Goal: Transaction & Acquisition: Purchase product/service

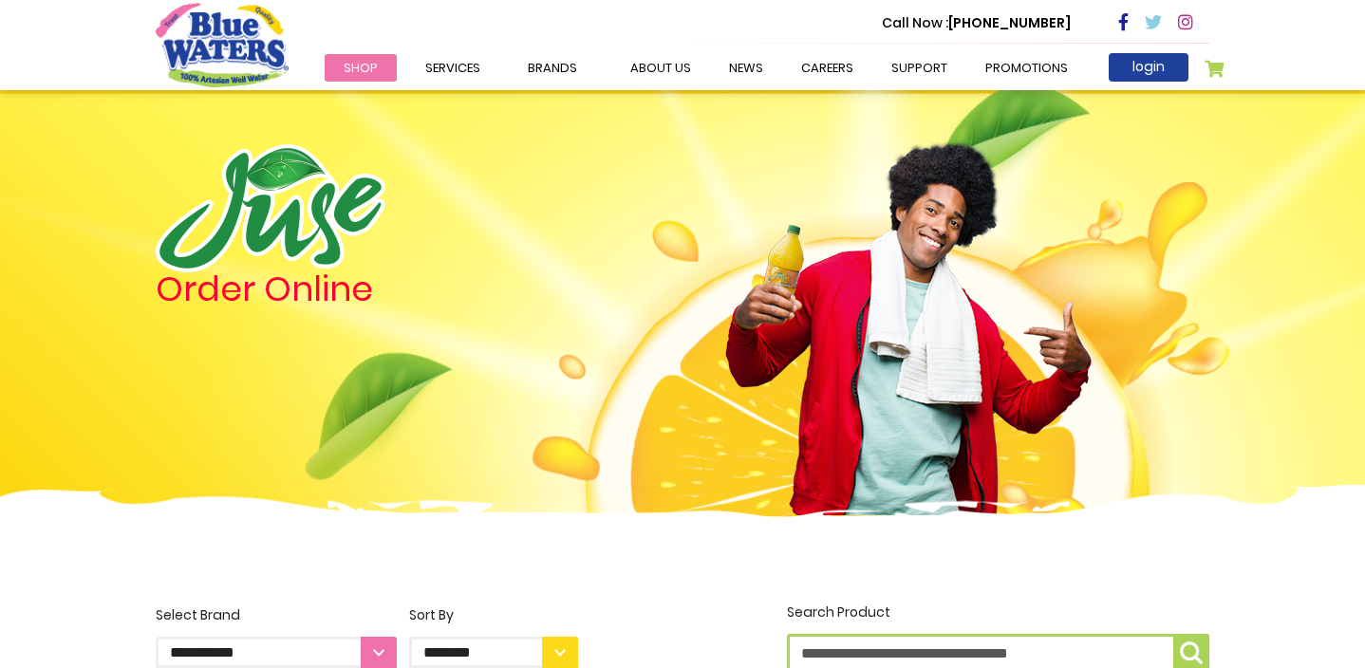
scroll to position [857, 0]
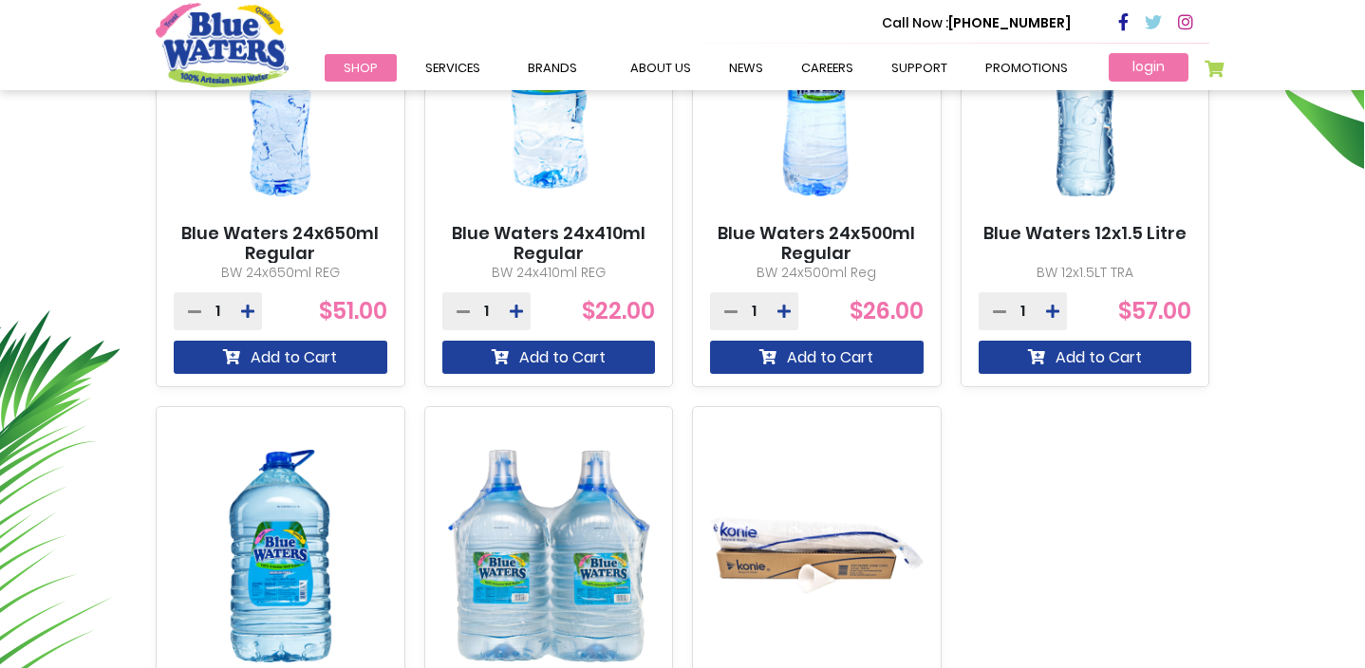
click at [1147, 65] on link "login" at bounding box center [1149, 67] width 80 height 28
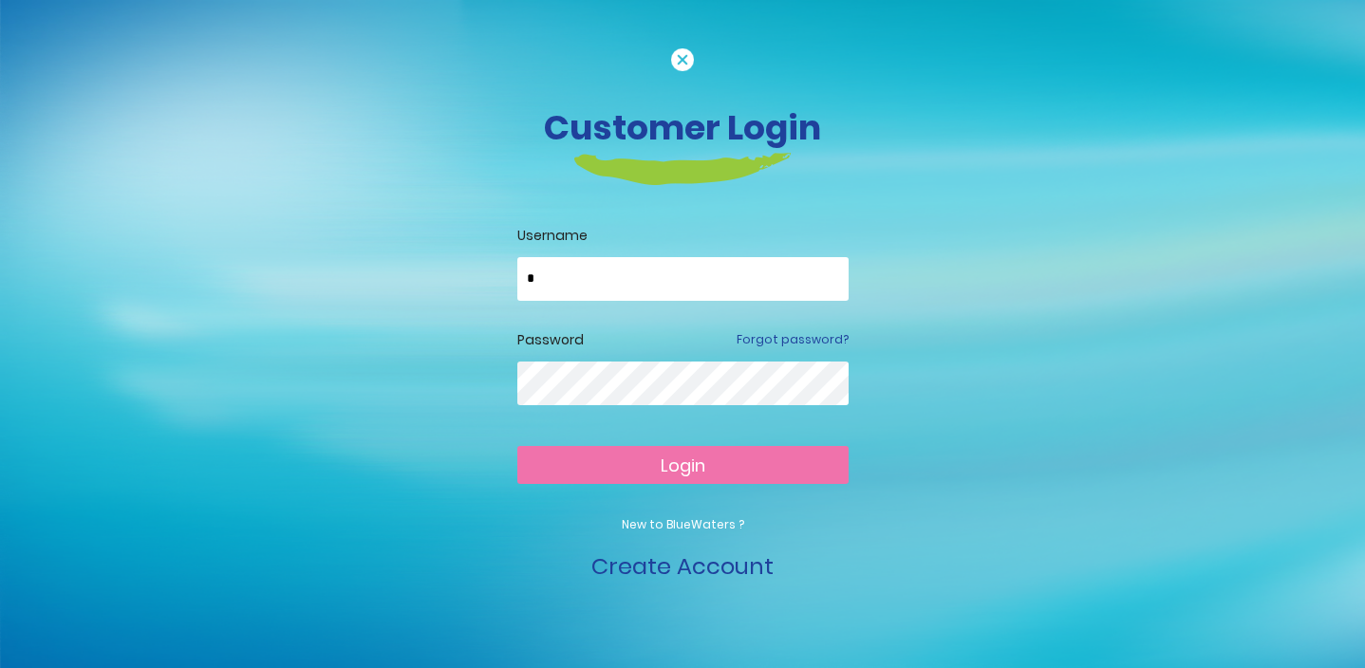
type input "**********"
click at [682, 464] on button "Login" at bounding box center [682, 465] width 331 height 38
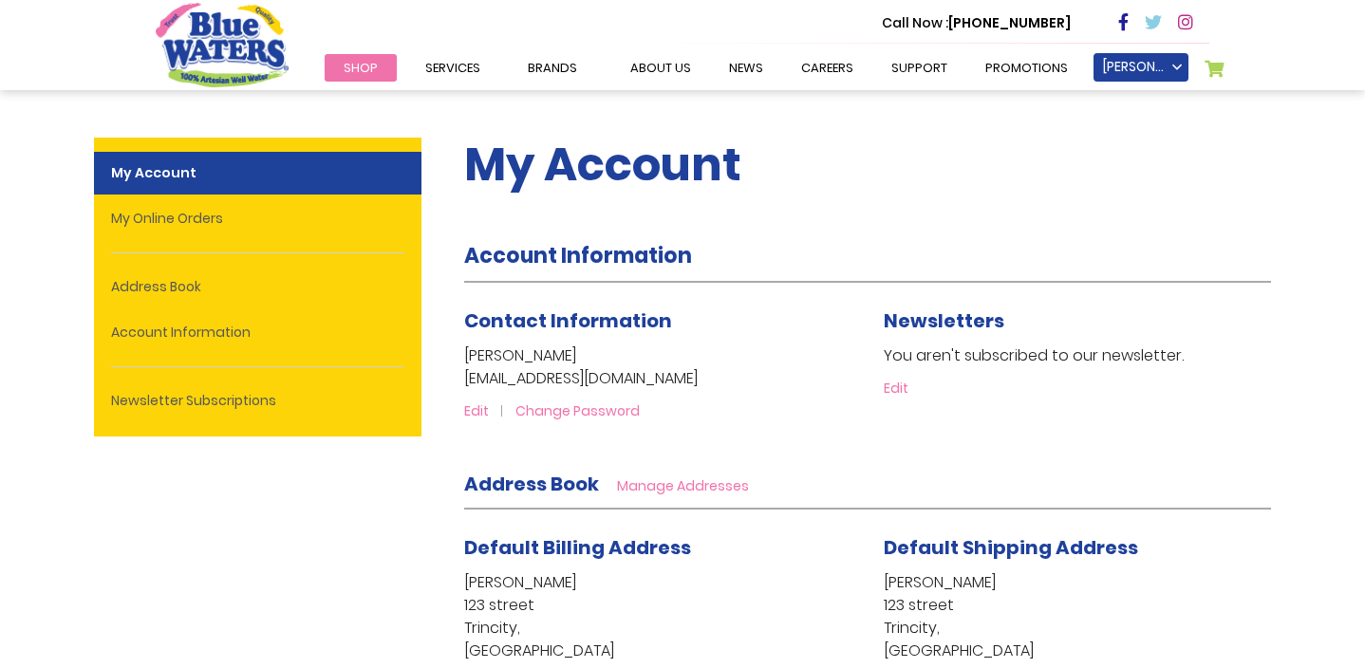
click at [364, 66] on span "Shop" at bounding box center [361, 68] width 34 height 18
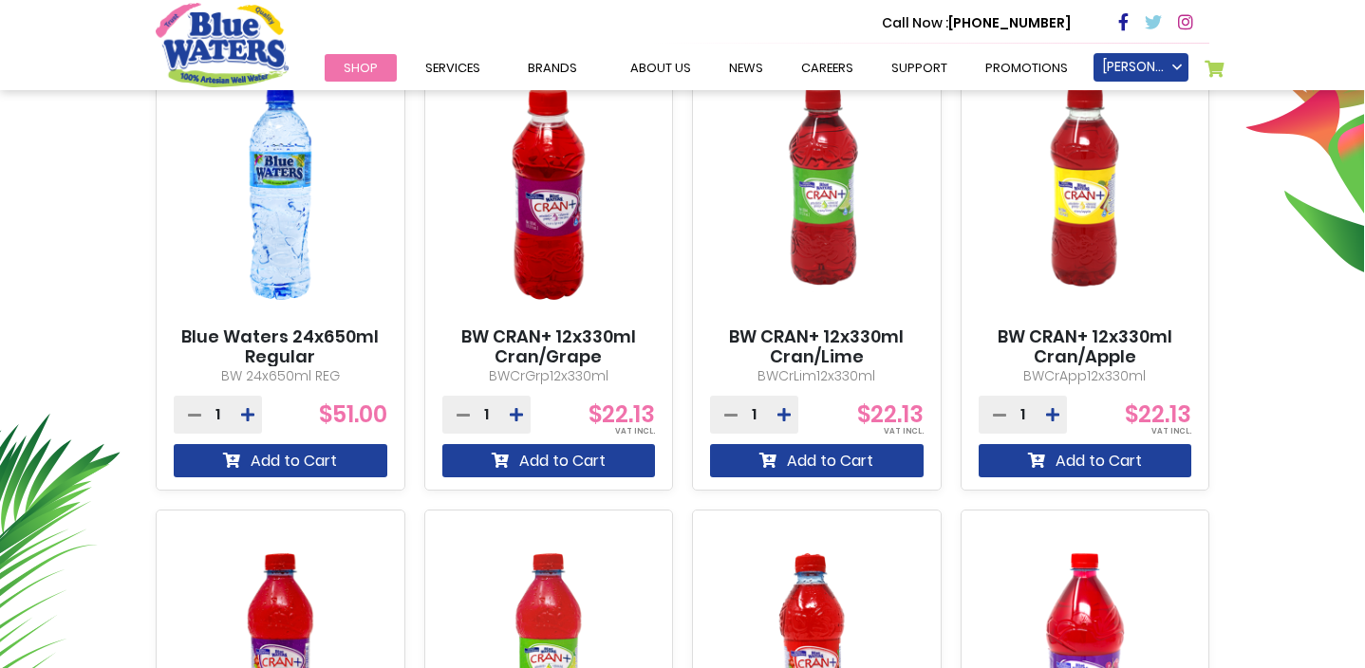
scroll to position [752, 0]
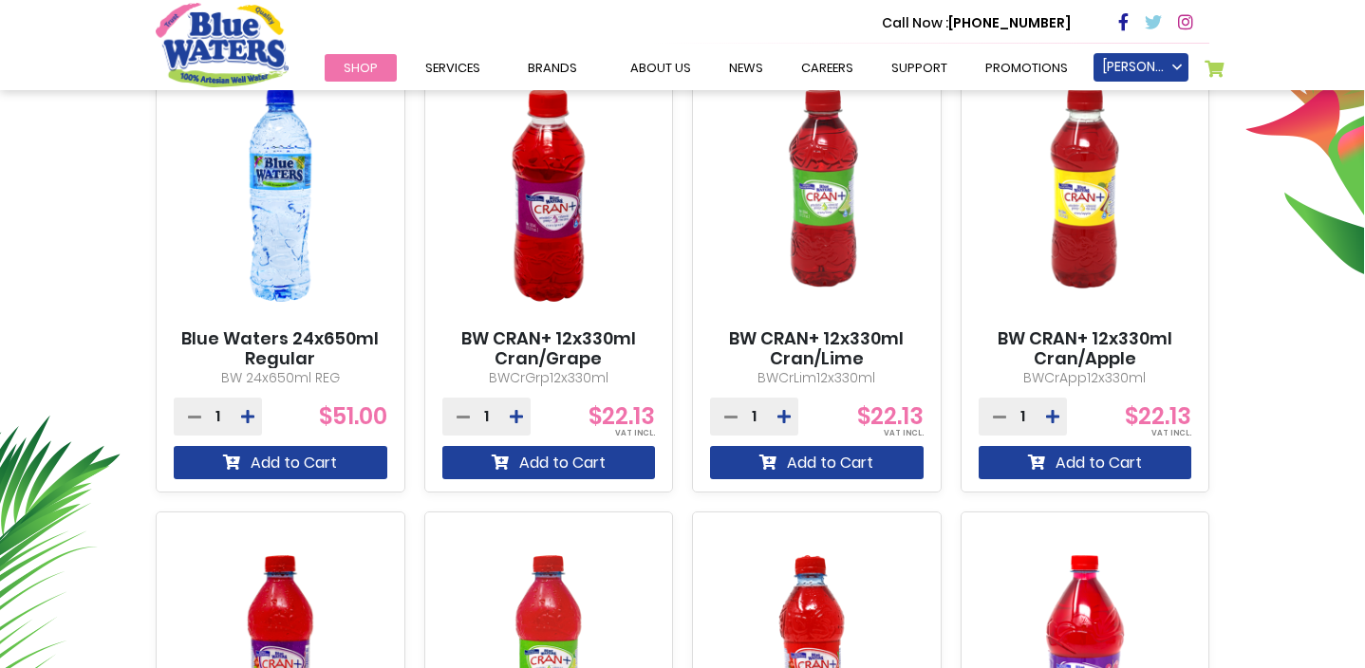
click at [514, 413] on icon at bounding box center [516, 416] width 13 height 15
click at [561, 466] on button "Add to Cart" at bounding box center [549, 462] width 214 height 33
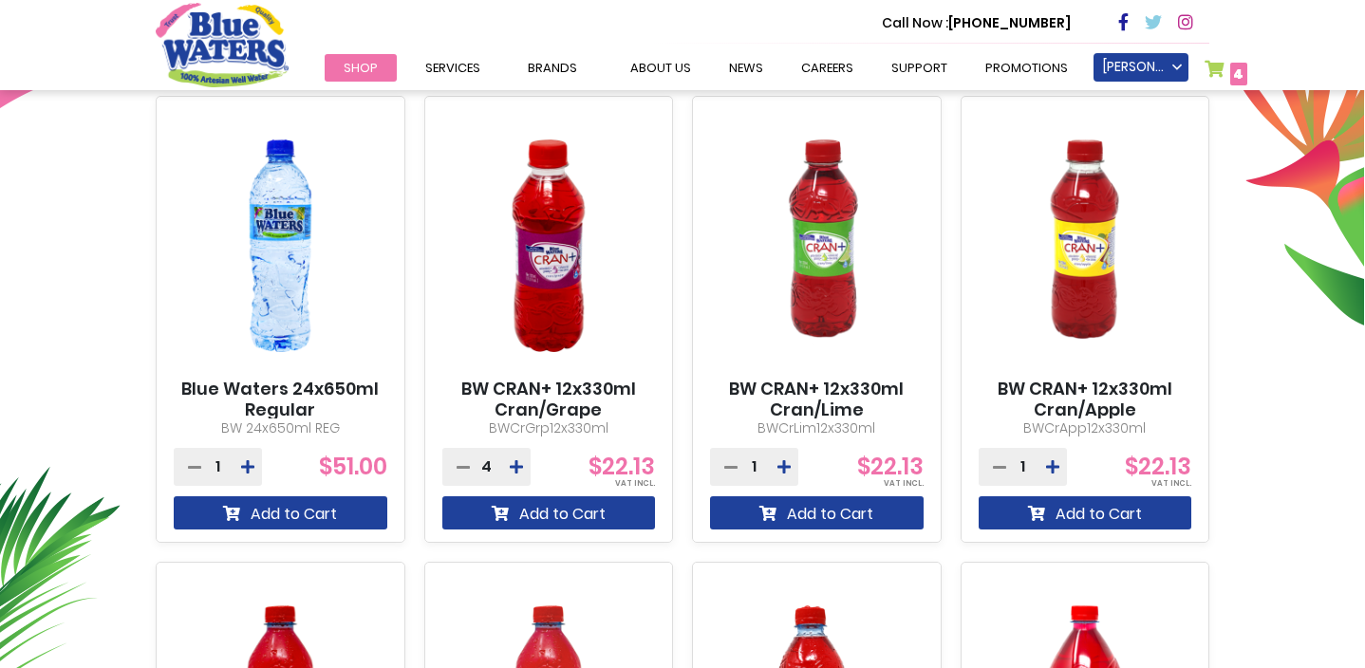
click at [1235, 70] on span "4" at bounding box center [1238, 74] width 10 height 19
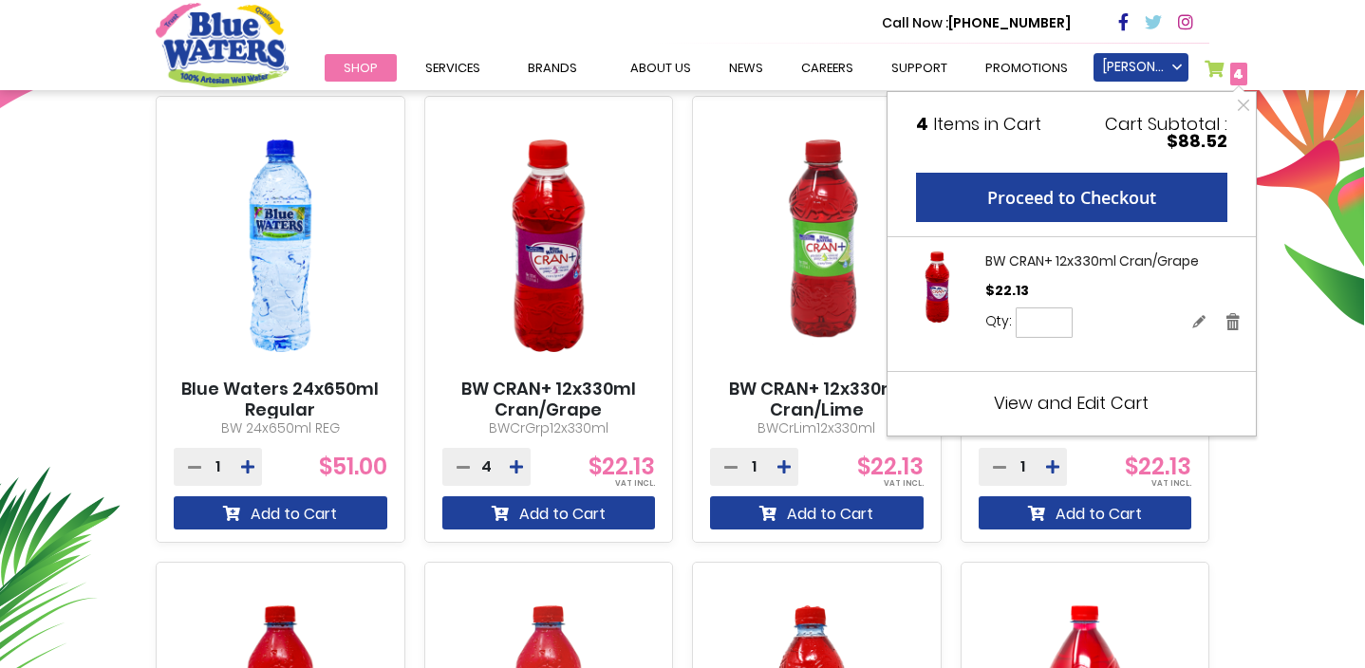
click at [1088, 407] on span "View and Edit Cart" at bounding box center [1071, 403] width 155 height 24
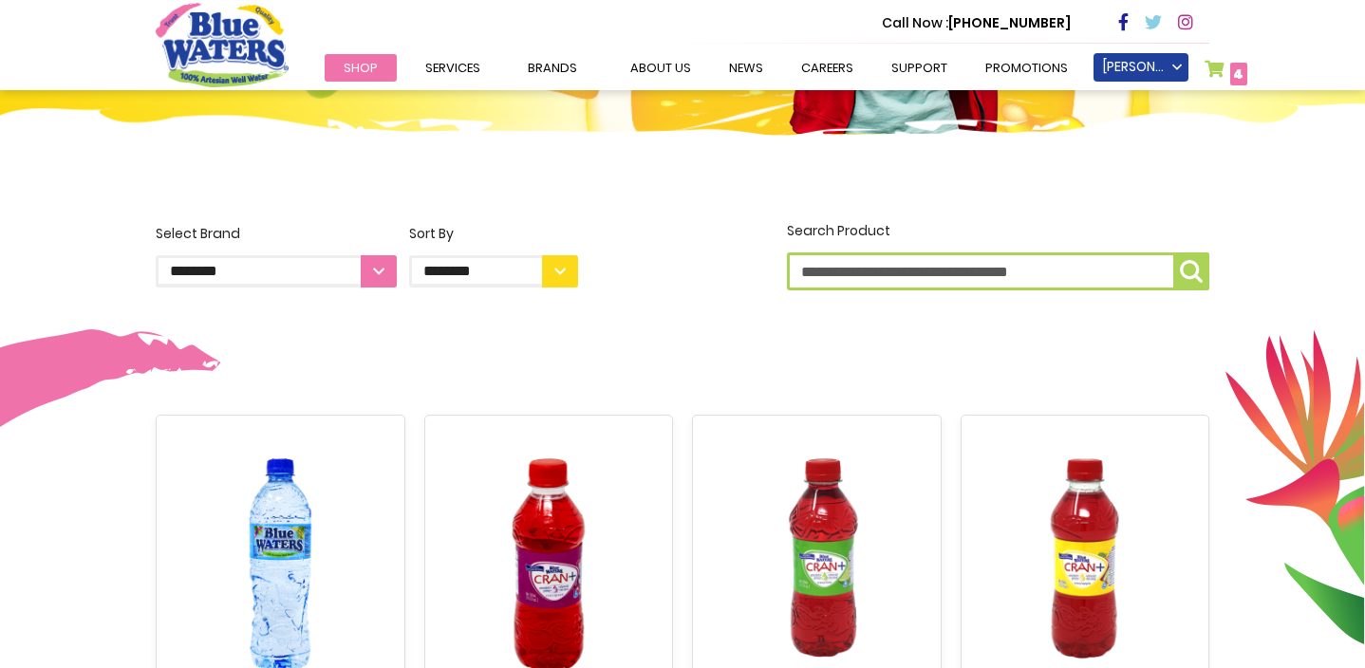
scroll to position [445, 0]
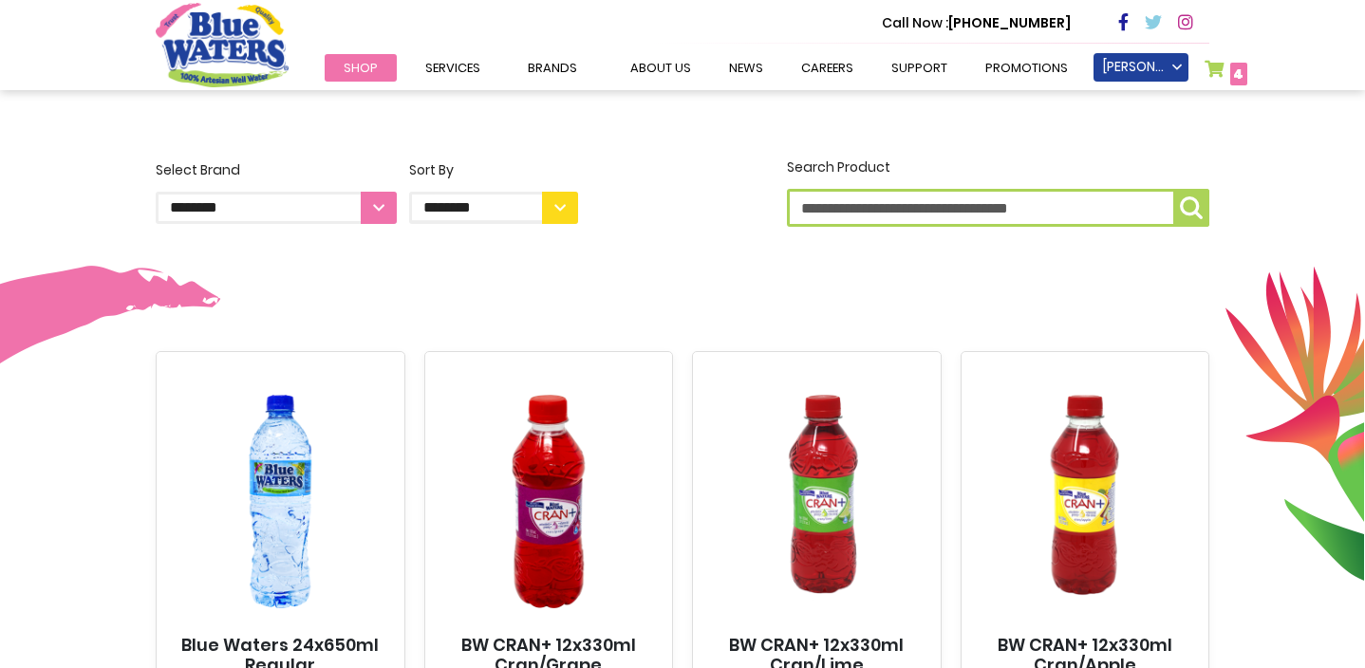
select select "**********"
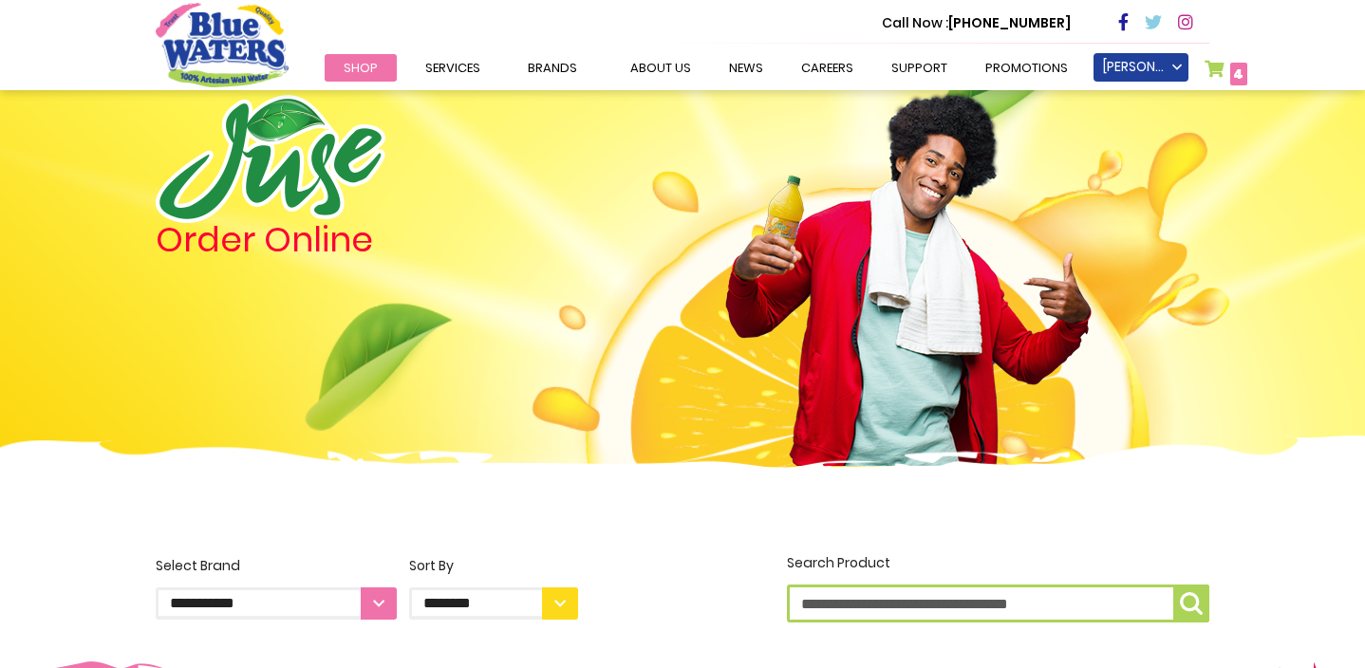
scroll to position [38, 0]
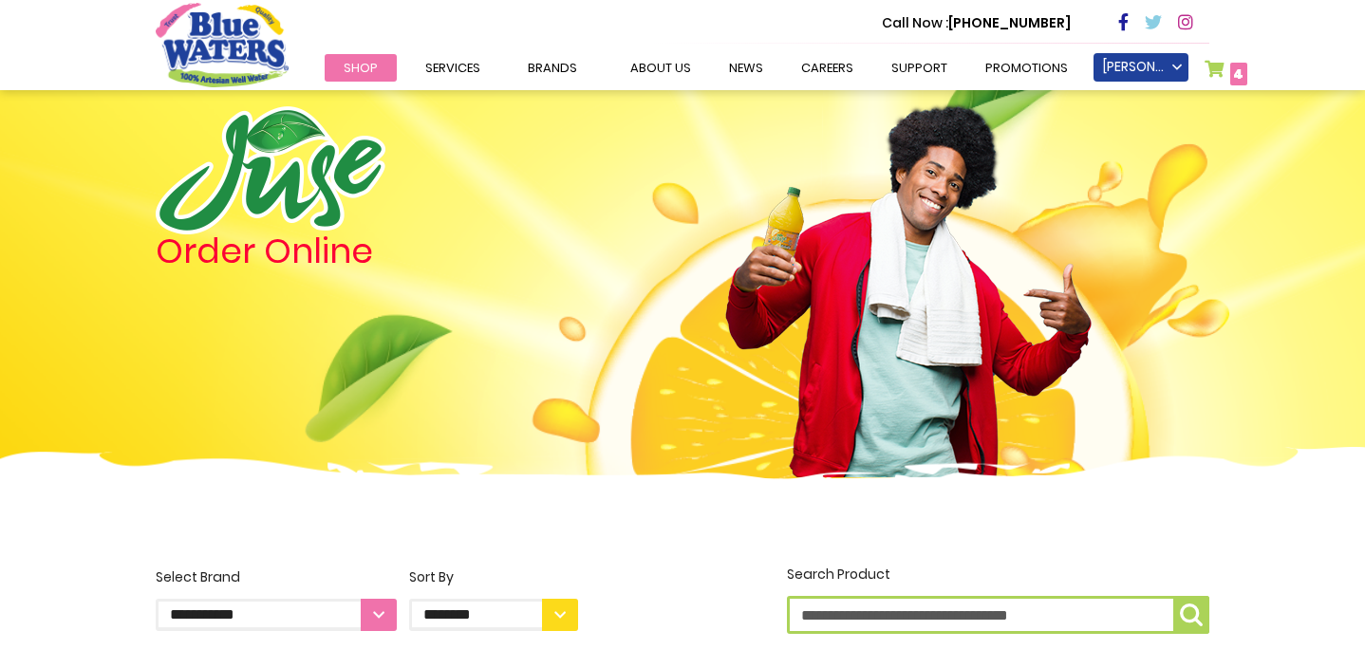
click at [1225, 70] on link "My Cart 4 4 items" at bounding box center [1226, 74] width 43 height 28
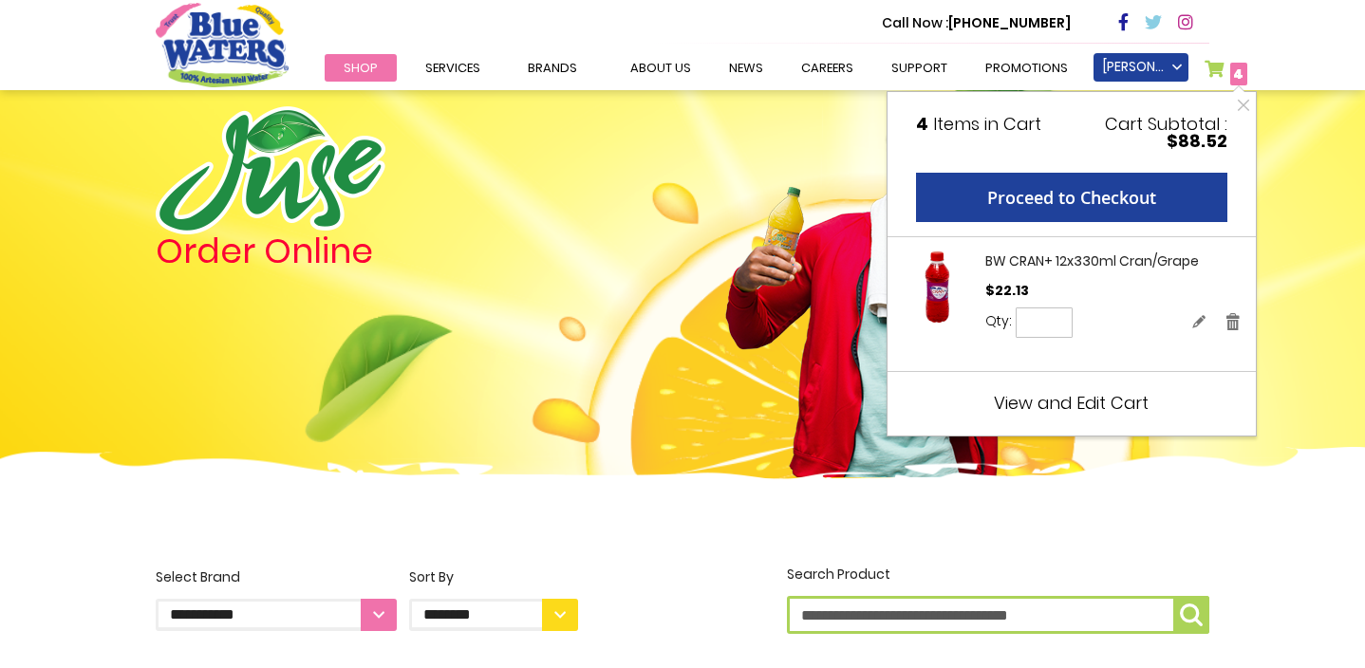
click at [1087, 403] on span "View and Edit Cart" at bounding box center [1071, 403] width 155 height 24
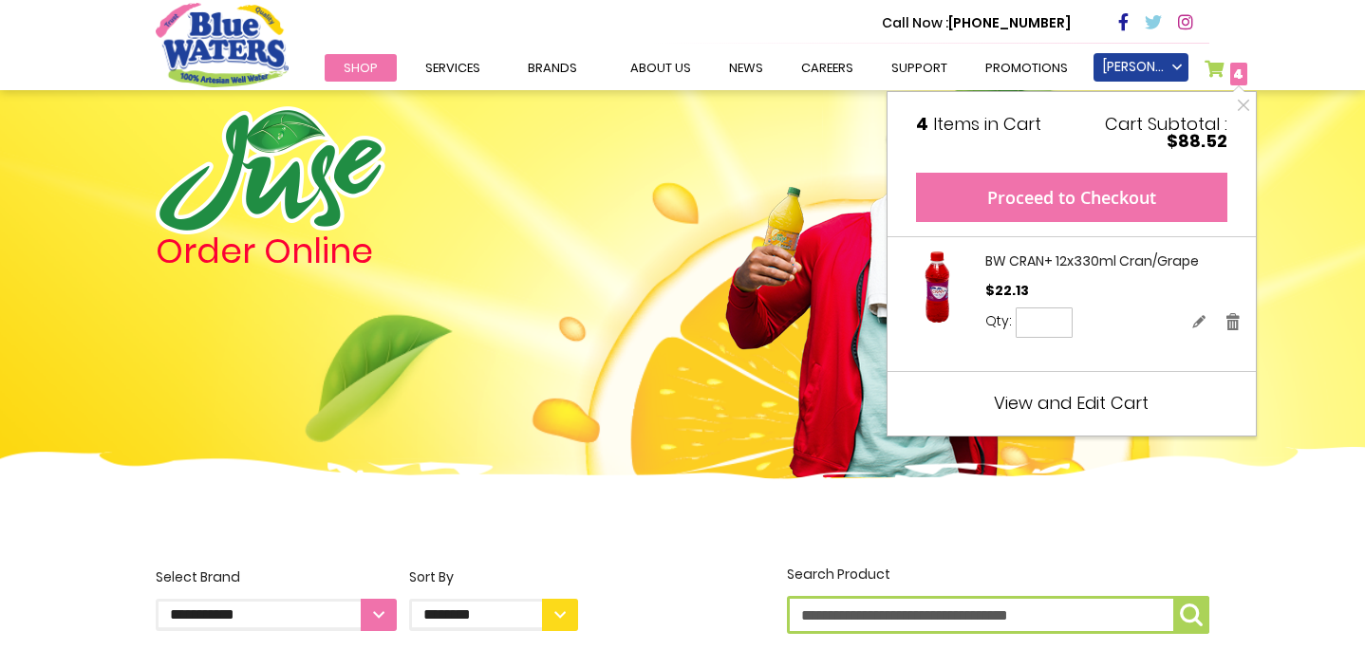
click at [1118, 192] on button "Proceed to Checkout" at bounding box center [1071, 197] width 311 height 49
